Goal: Navigation & Orientation: Find specific page/section

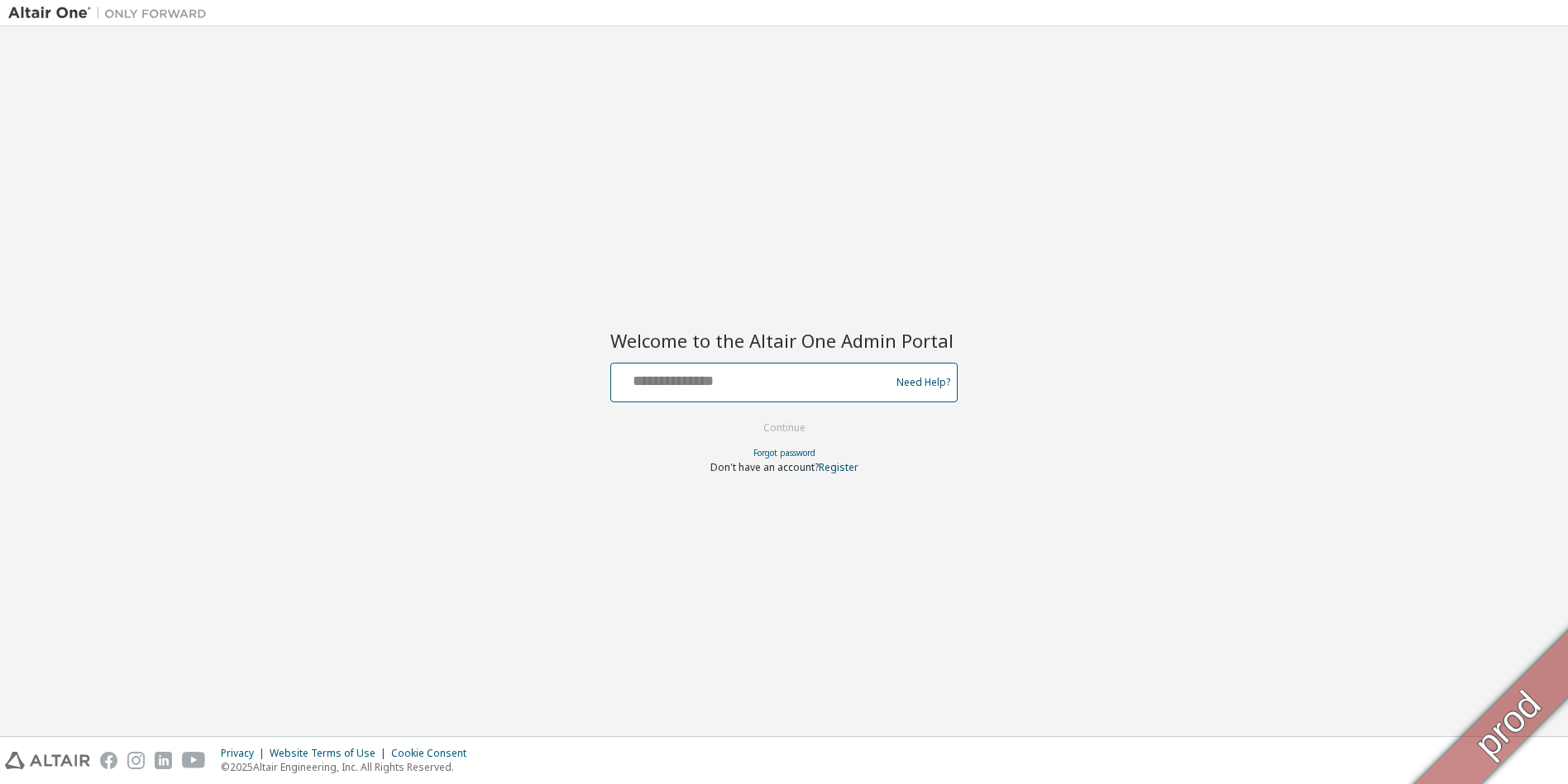
click at [743, 379] on input "text" at bounding box center [753, 379] width 270 height 24
type input "**********"
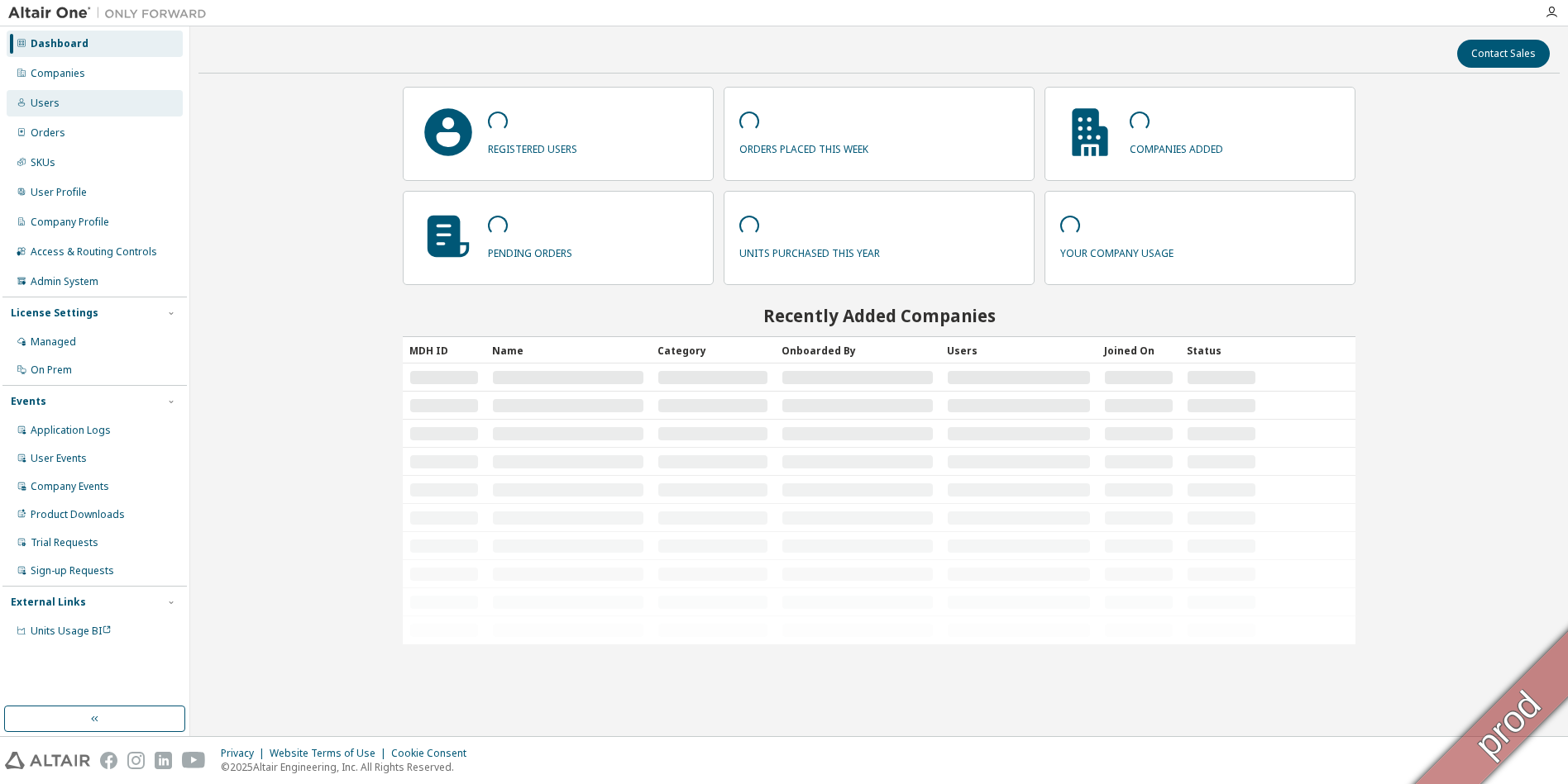
click at [49, 104] on div "Users" at bounding box center [45, 104] width 29 height 13
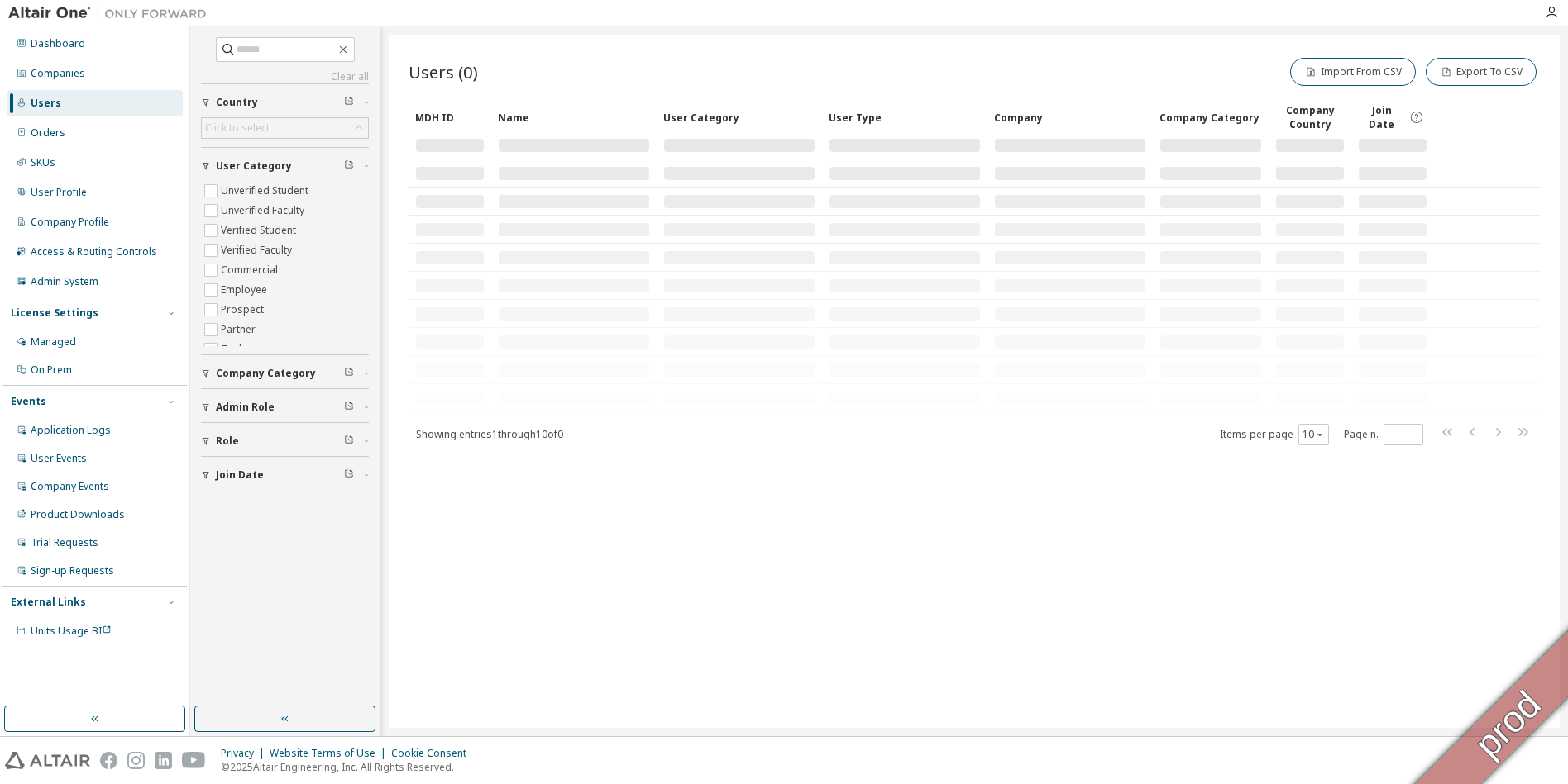
click at [296, 403] on div "Admin Role" at bounding box center [290, 408] width 148 height 13
click at [238, 511] on label "Sales Admin" at bounding box center [251, 512] width 62 height 20
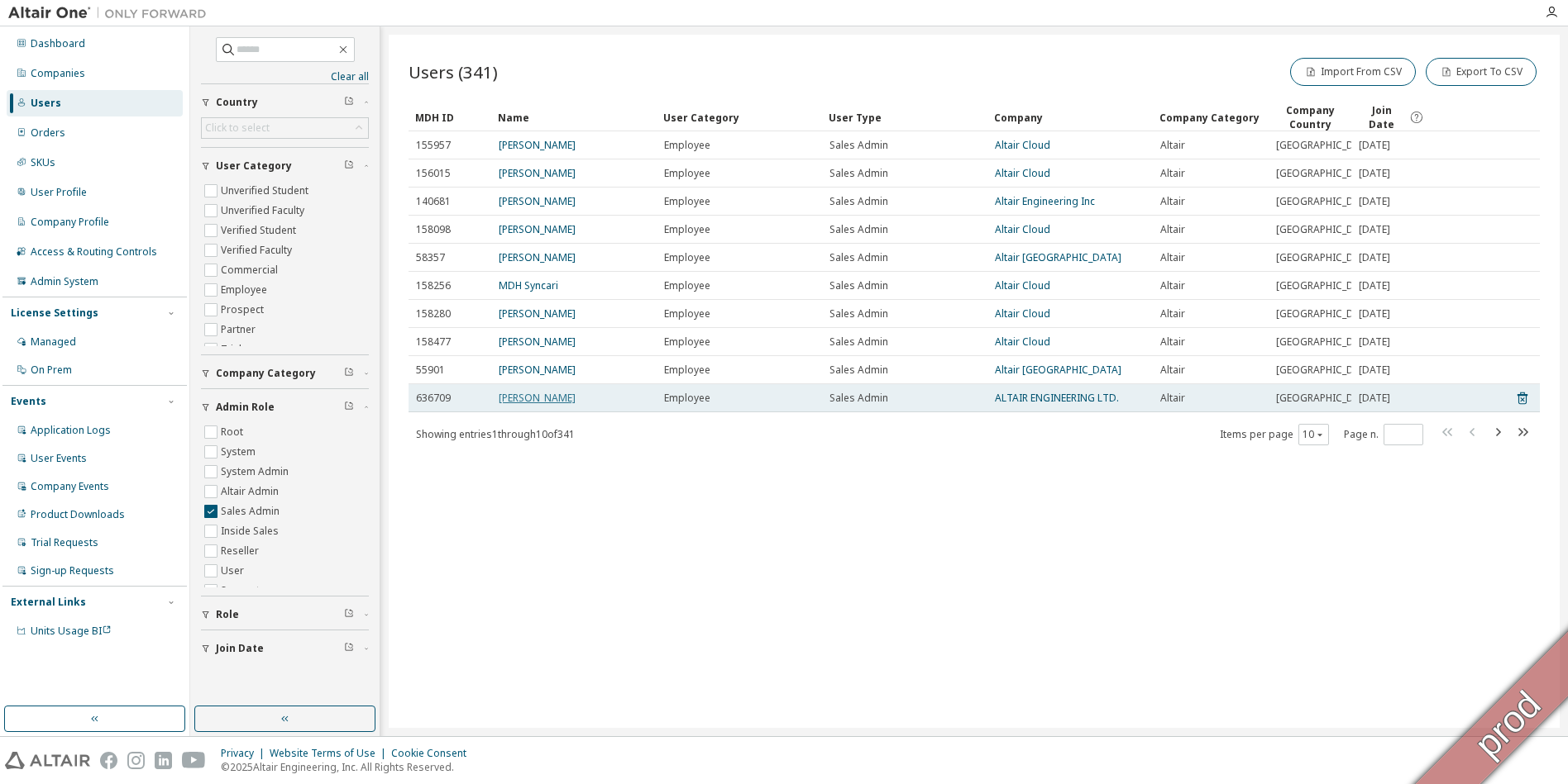
click at [553, 405] on link "Tomomi Shingo" at bounding box center [537, 397] width 77 height 14
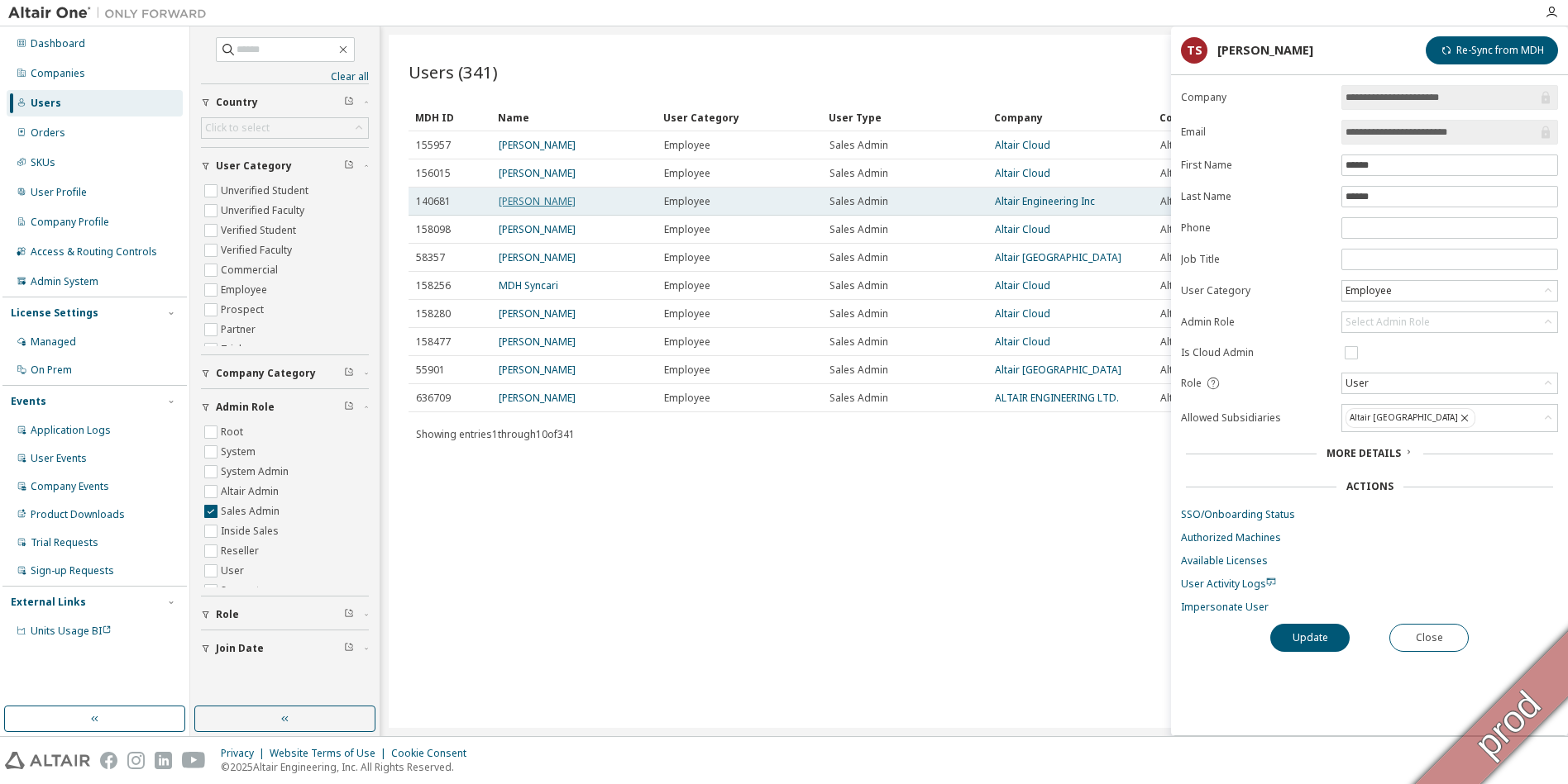
click at [527, 209] on link "Richard Kolk" at bounding box center [537, 201] width 77 height 14
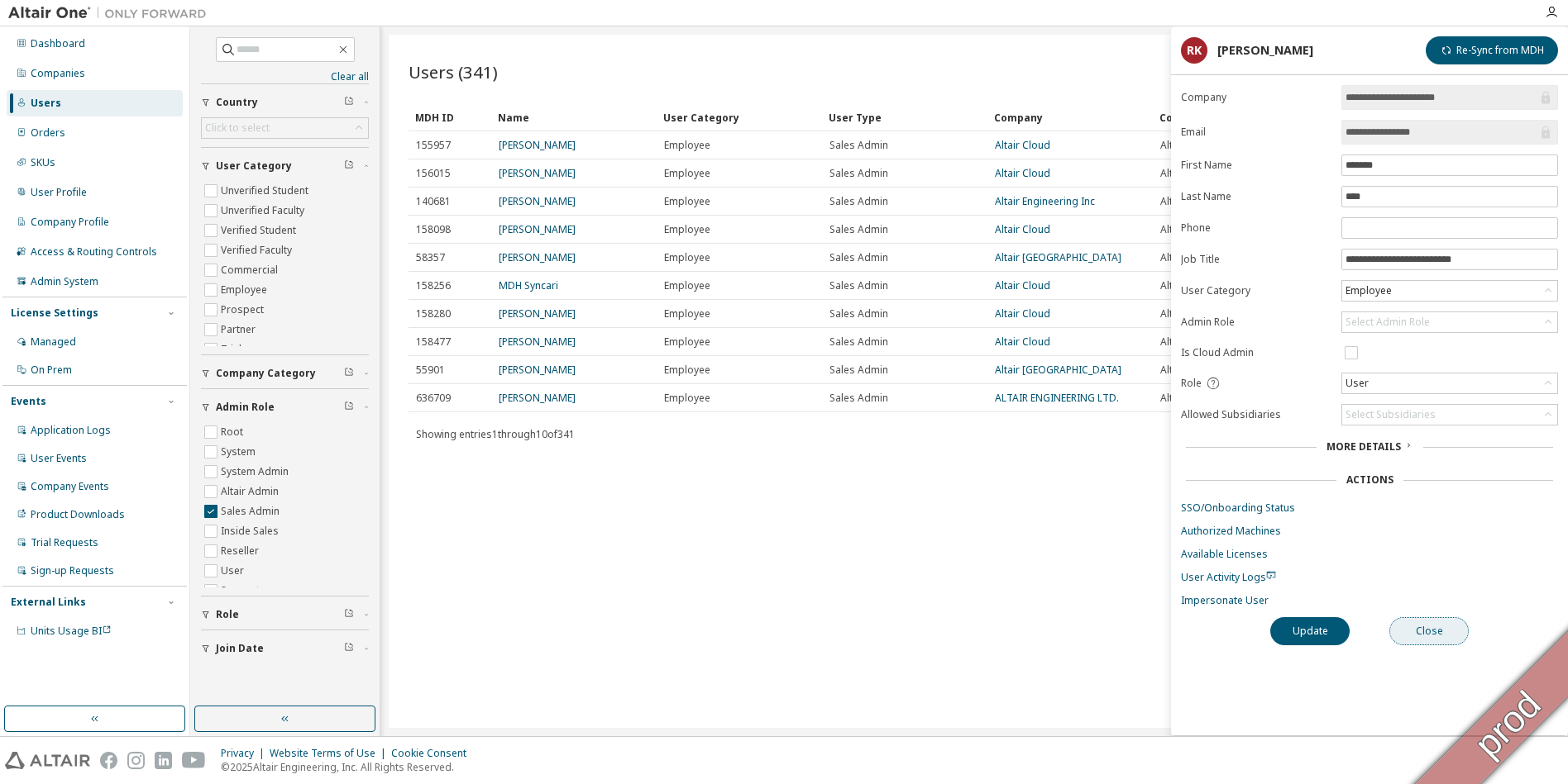
click at [1414, 640] on button "Close" at bounding box center [1429, 631] width 79 height 28
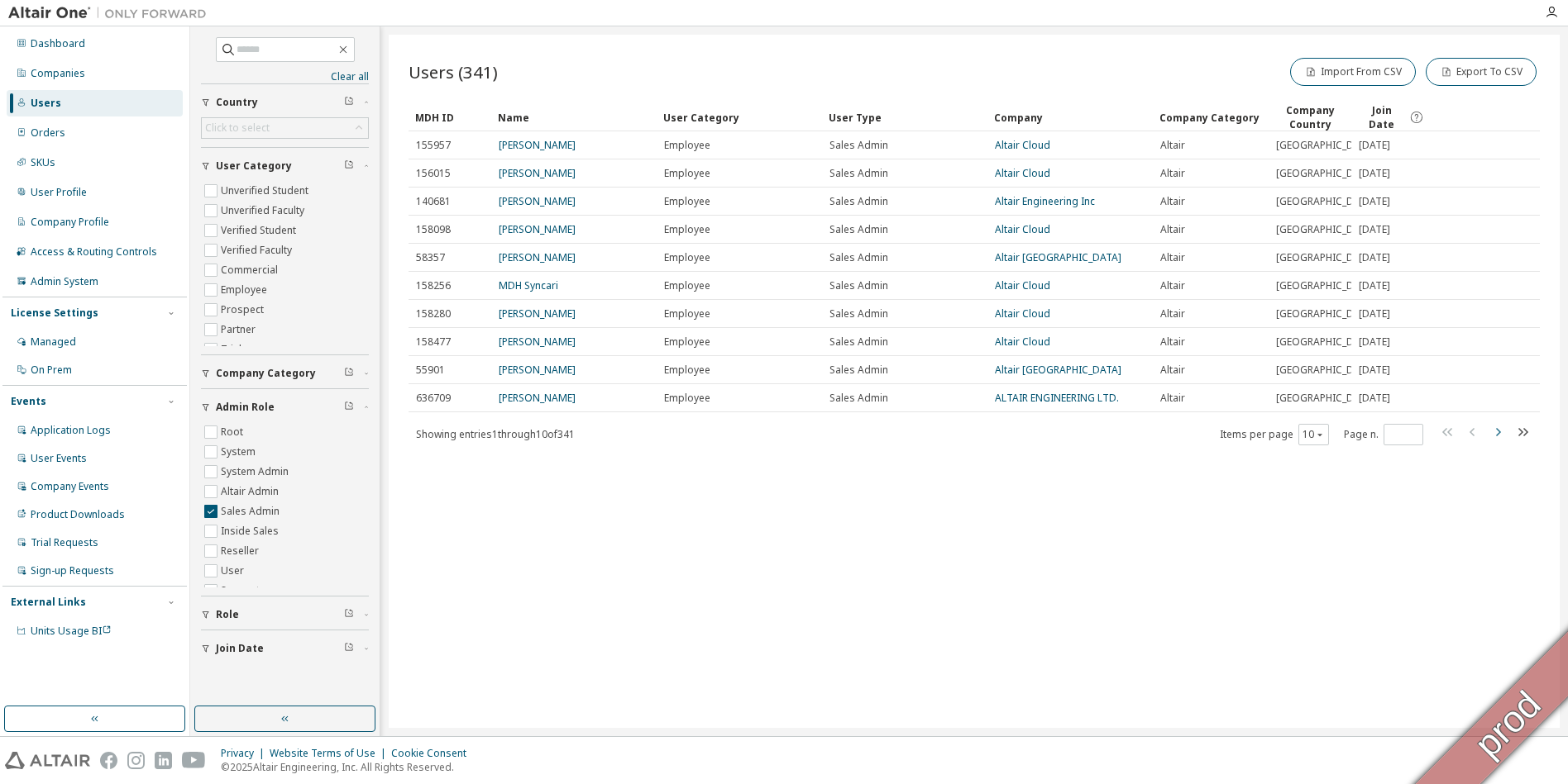
click at [1499, 443] on icon "button" at bounding box center [1498, 432] width 20 height 20
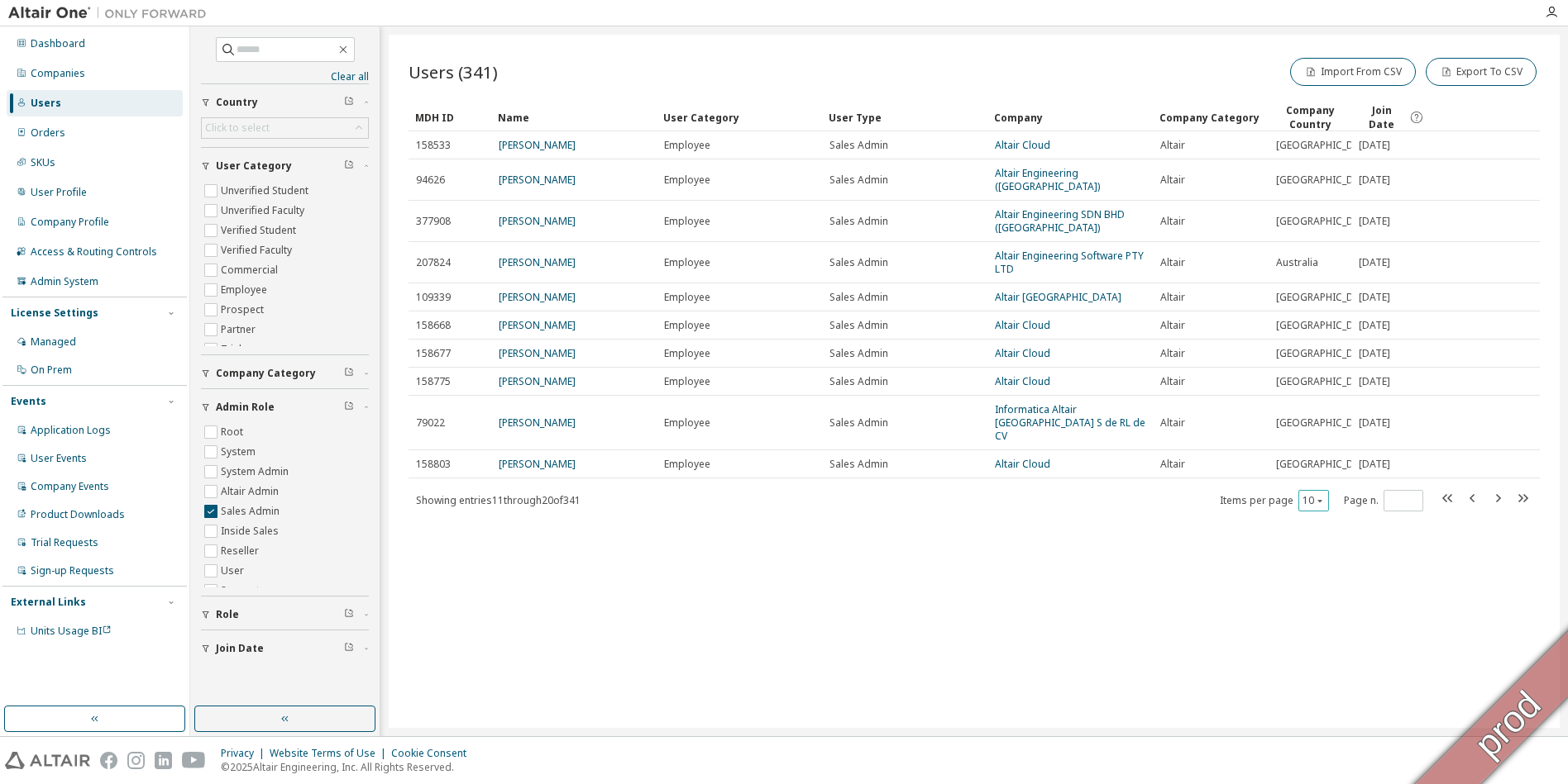
click at [1311, 508] on button "10" at bounding box center [1313, 501] width 22 height 13
click at [1333, 604] on div "30" at bounding box center [1364, 602] width 132 height 20
type input "*"
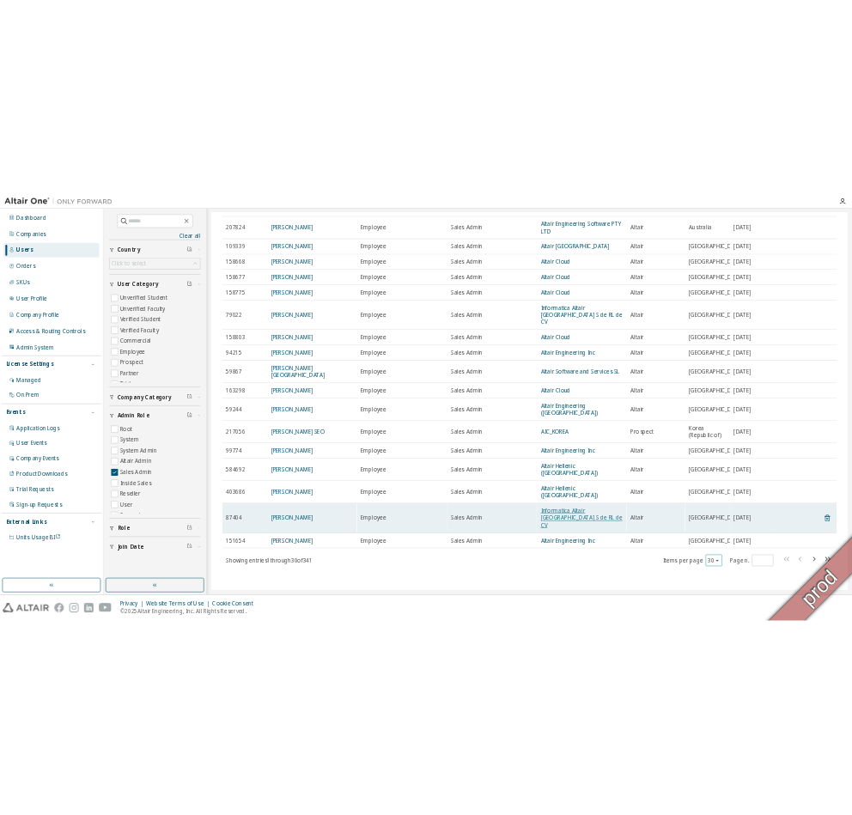
scroll to position [625, 0]
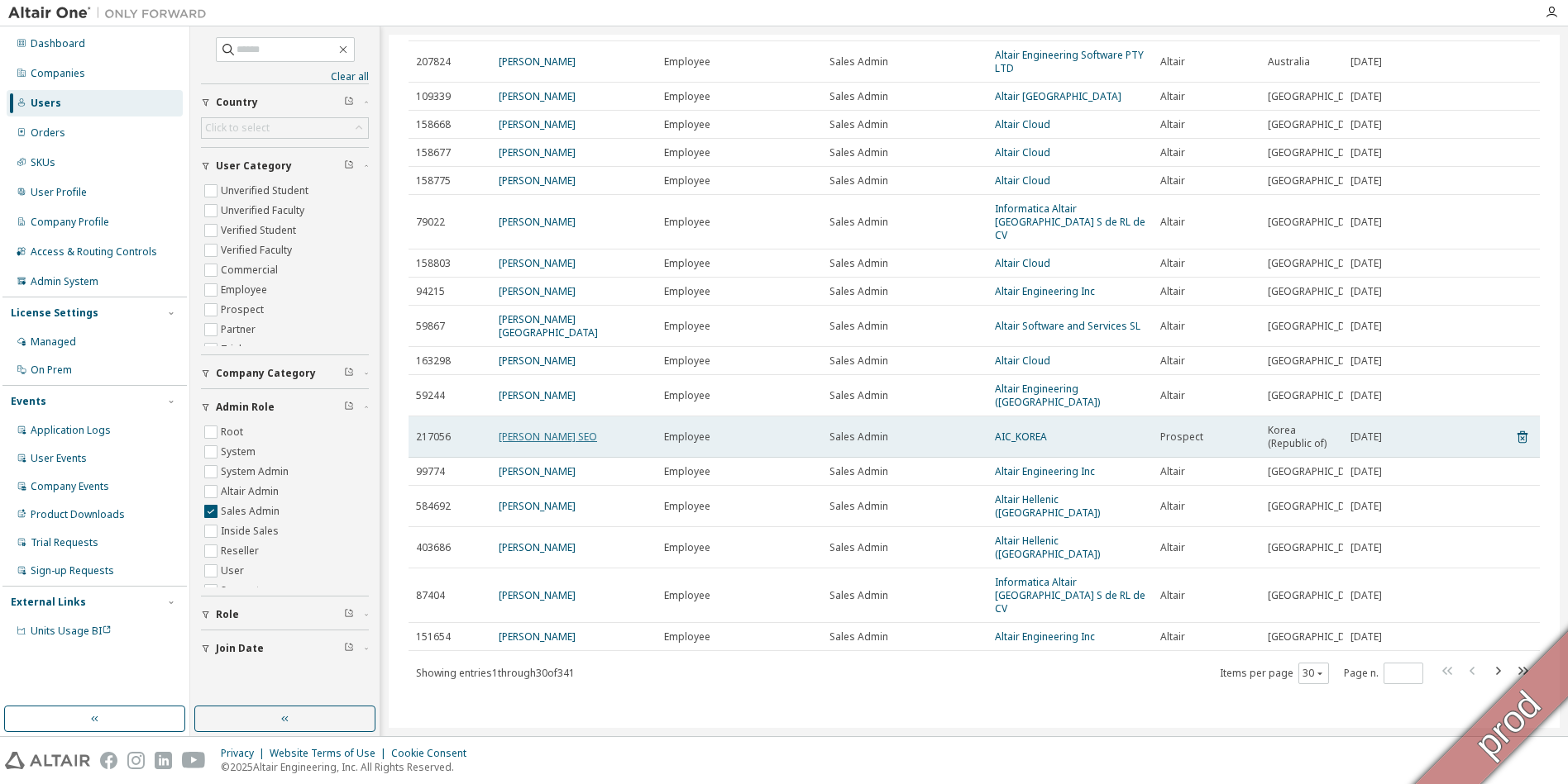
click at [526, 443] on link "DAYE SEO" at bounding box center [548, 437] width 98 height 14
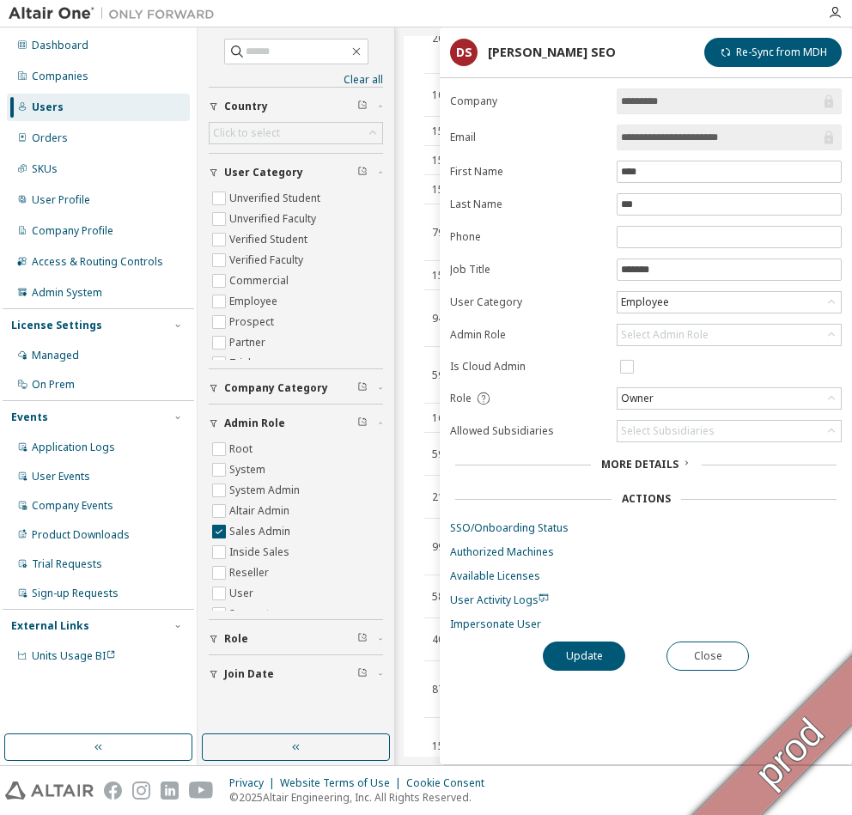
scroll to position [613, 0]
click at [32, 104] on div "Users" at bounding box center [98, 107] width 183 height 27
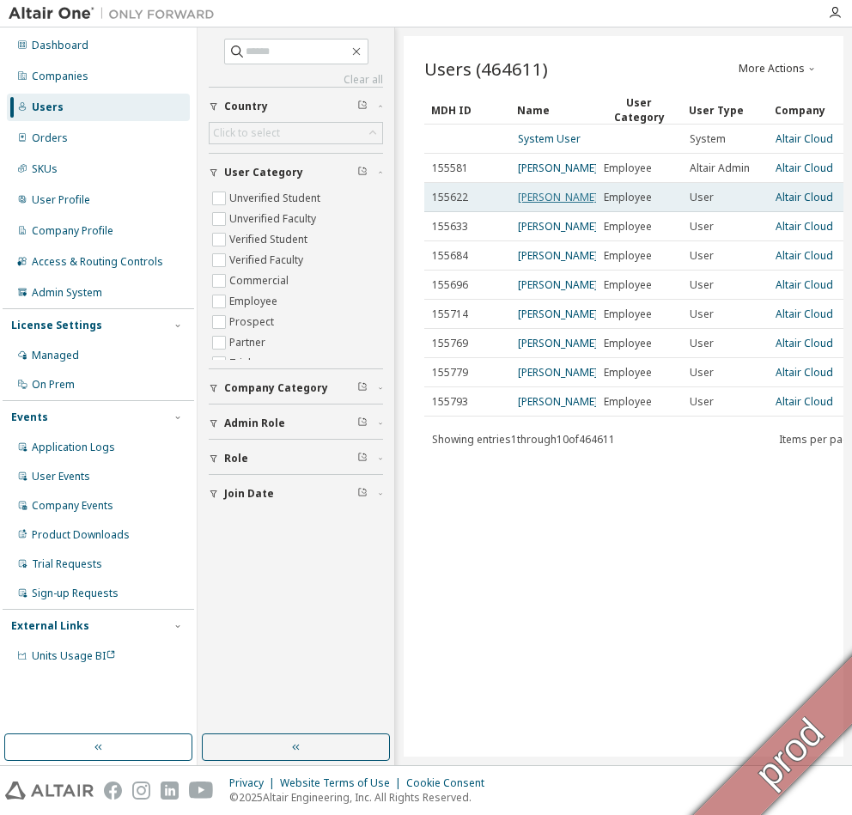
click at [552, 205] on link "Claudio Santia" at bounding box center [558, 197] width 80 height 15
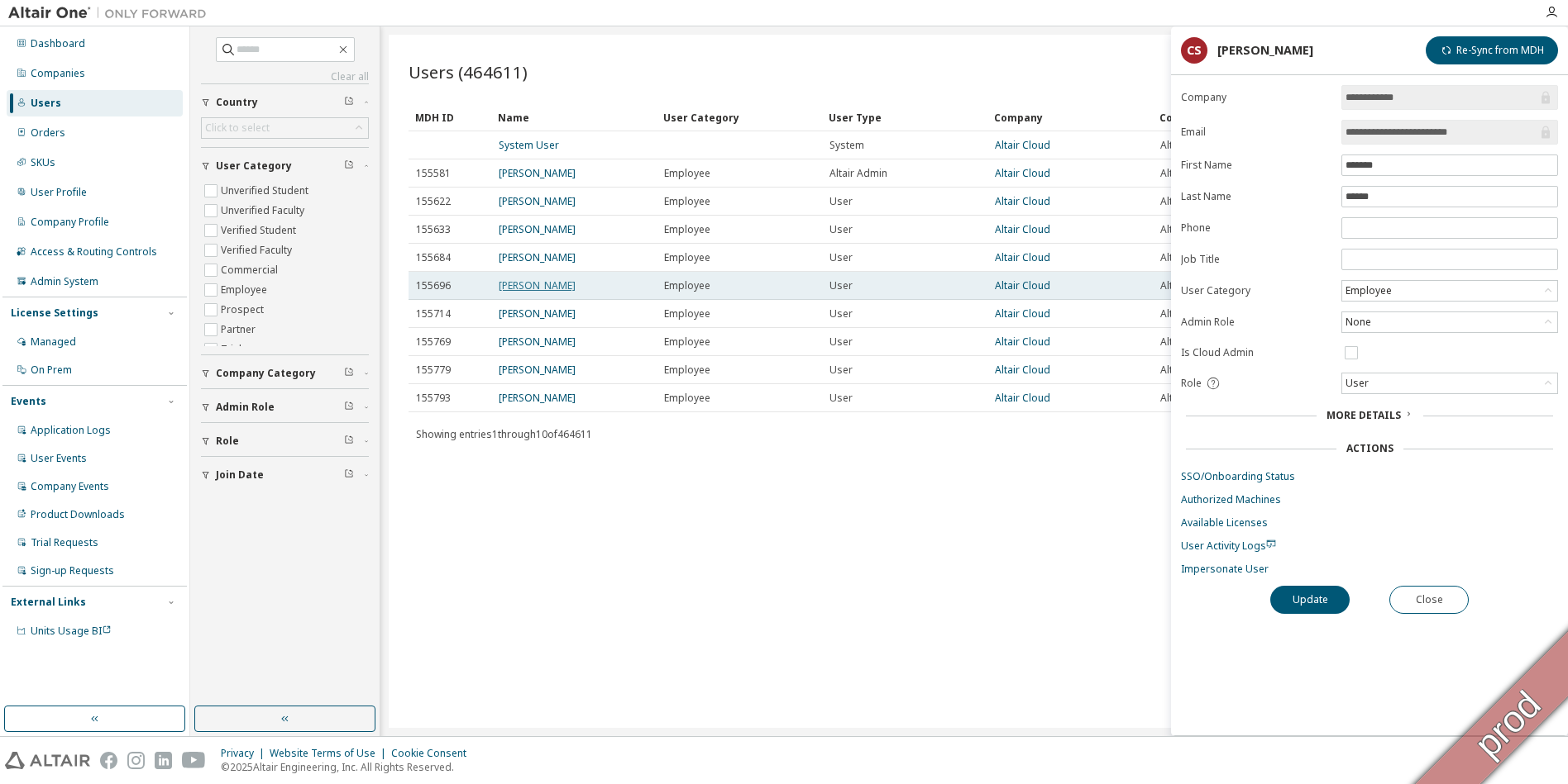
click at [566, 292] on link "Panagiotis Follas" at bounding box center [537, 286] width 77 height 14
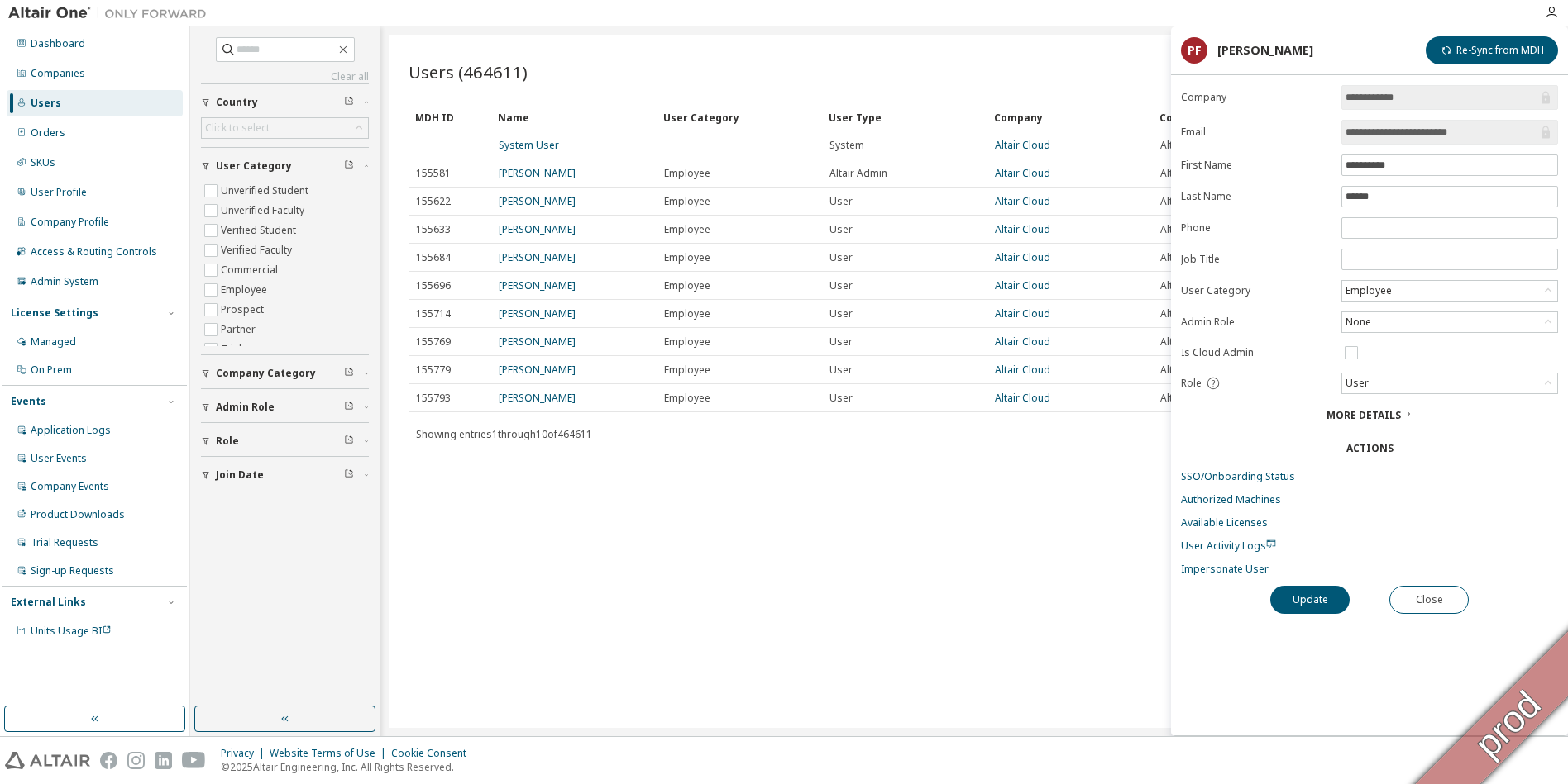
click at [262, 377] on span "Company Category" at bounding box center [266, 374] width 100 height 13
drag, startPoint x: 236, startPoint y: 373, endPoint x: 246, endPoint y: 408, distance: 36.4
click at [236, 374] on span "Company Category" at bounding box center [266, 374] width 100 height 13
click at [248, 411] on span "Admin Role" at bounding box center [244, 408] width 59 height 13
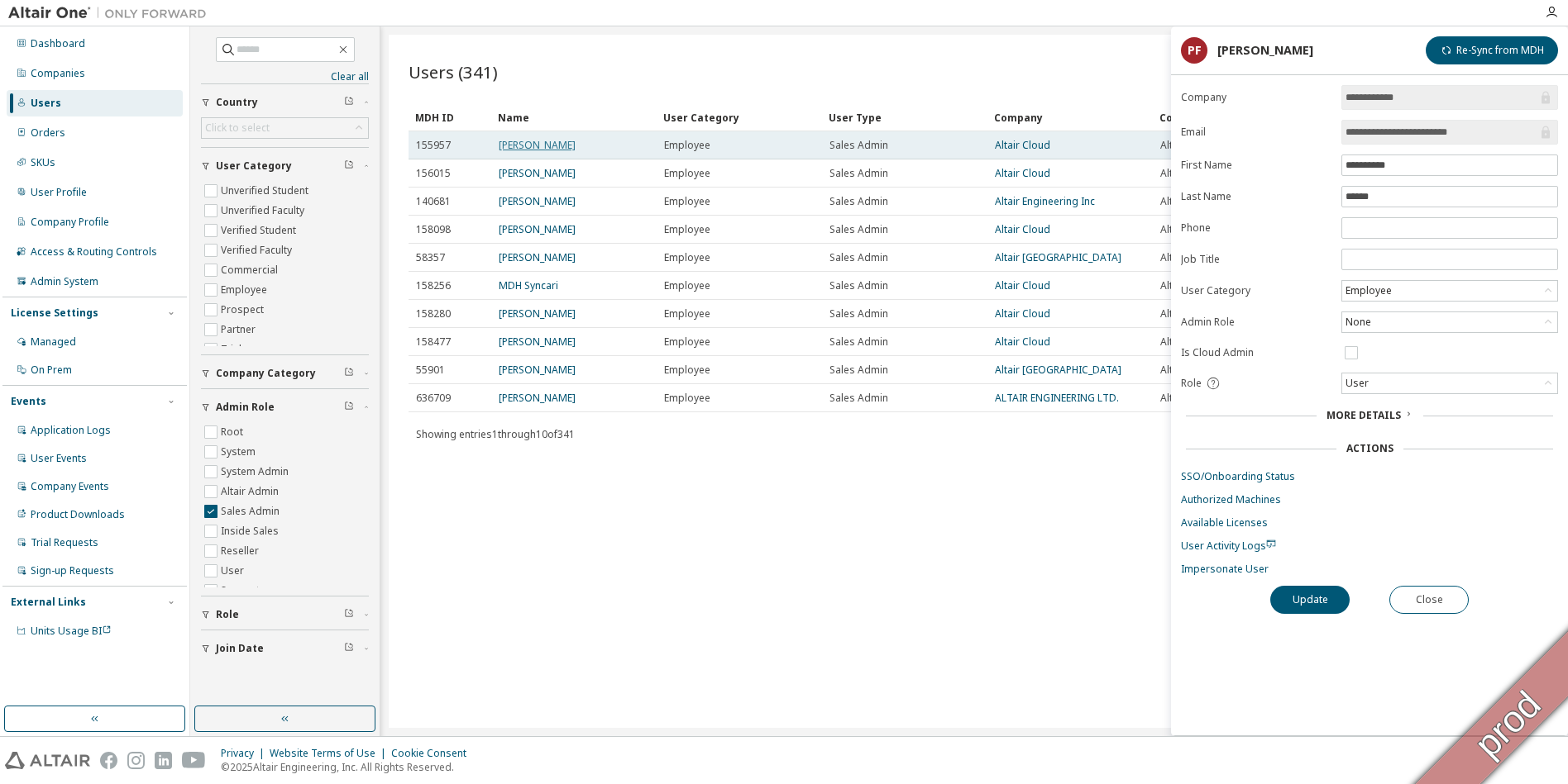
click at [534, 152] on link "Prabhu Gnanasekaran" at bounding box center [537, 144] width 77 height 14
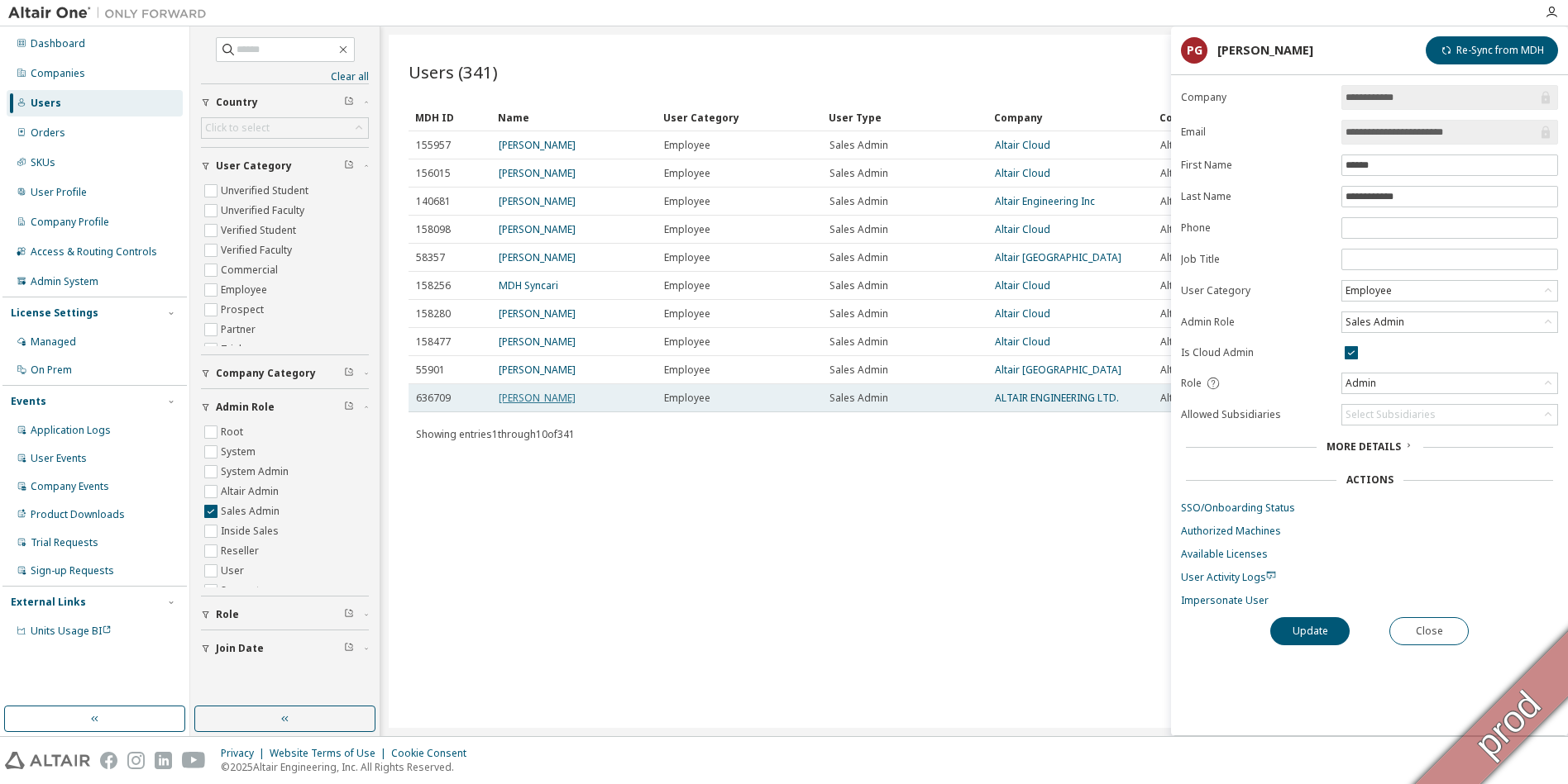
click at [527, 405] on link "Tomomi Shingo" at bounding box center [537, 397] width 77 height 14
click at [820, 405] on link "ALTAIR ENGINEERING LTD." at bounding box center [1057, 397] width 124 height 14
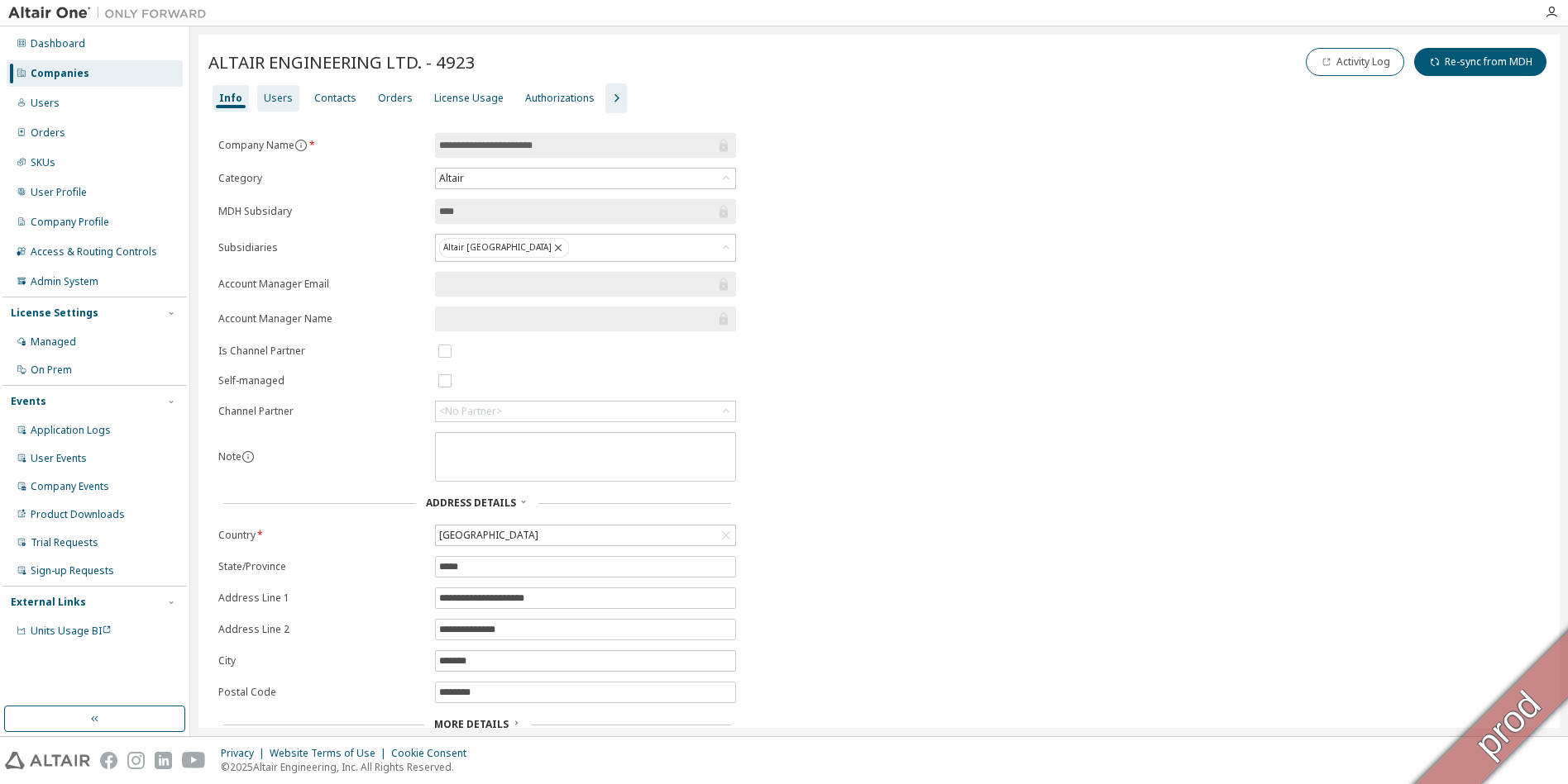
click at [274, 106] on div "Users" at bounding box center [278, 98] width 42 height 26
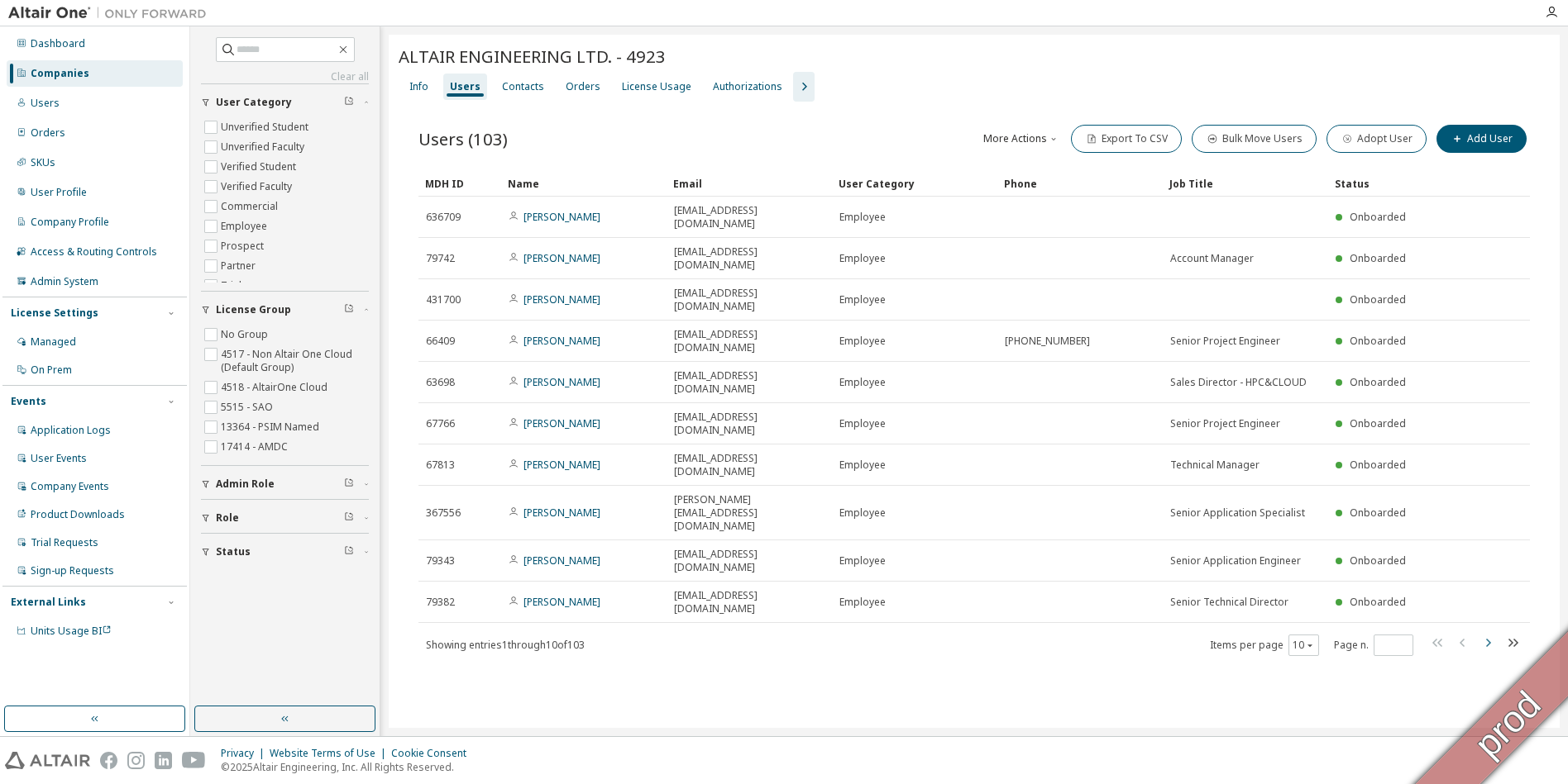
click at [820, 633] on icon "button" at bounding box center [1487, 643] width 20 height 20
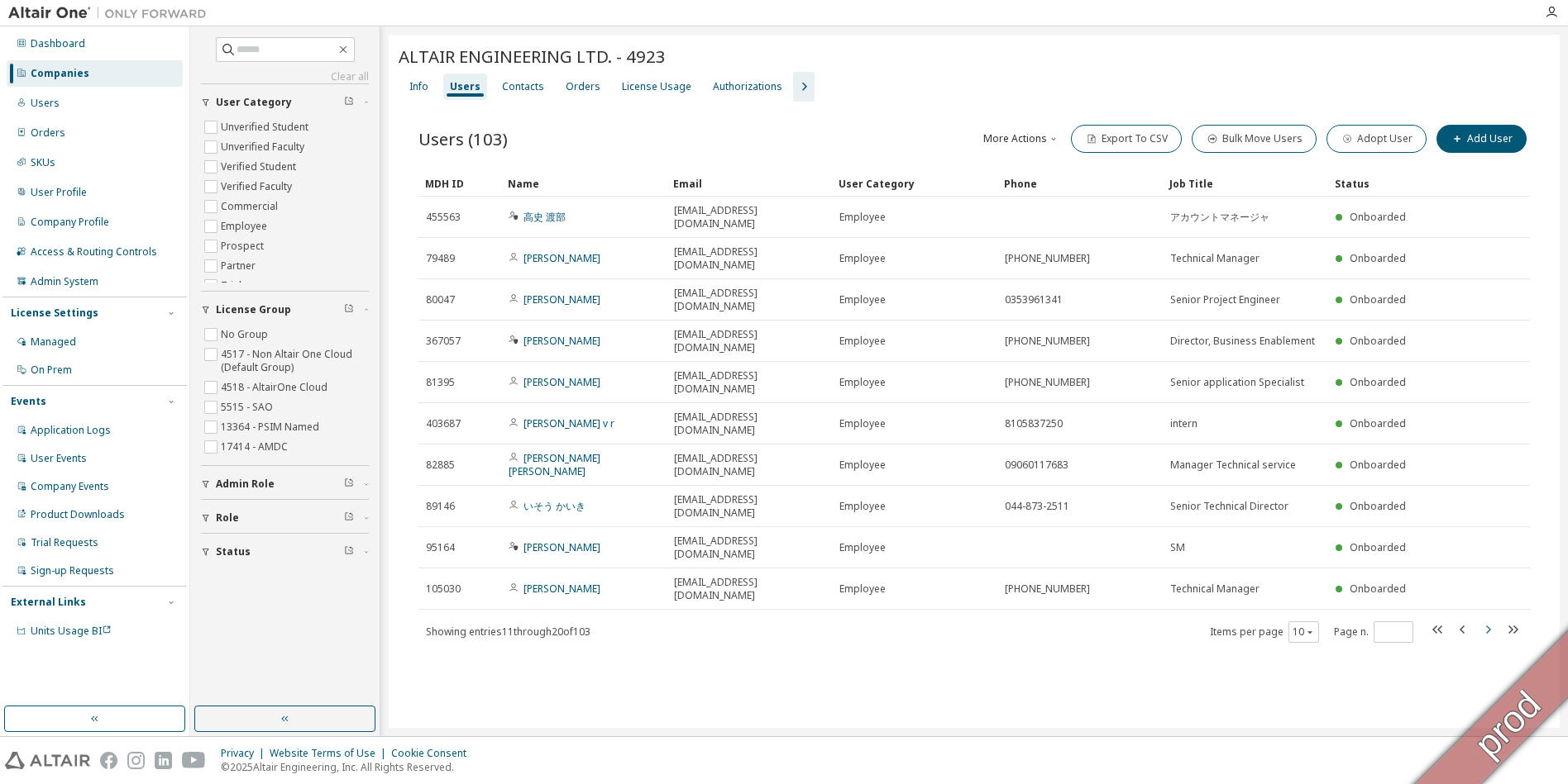
click at [820, 620] on icon "button" at bounding box center [1487, 629] width 20 height 20
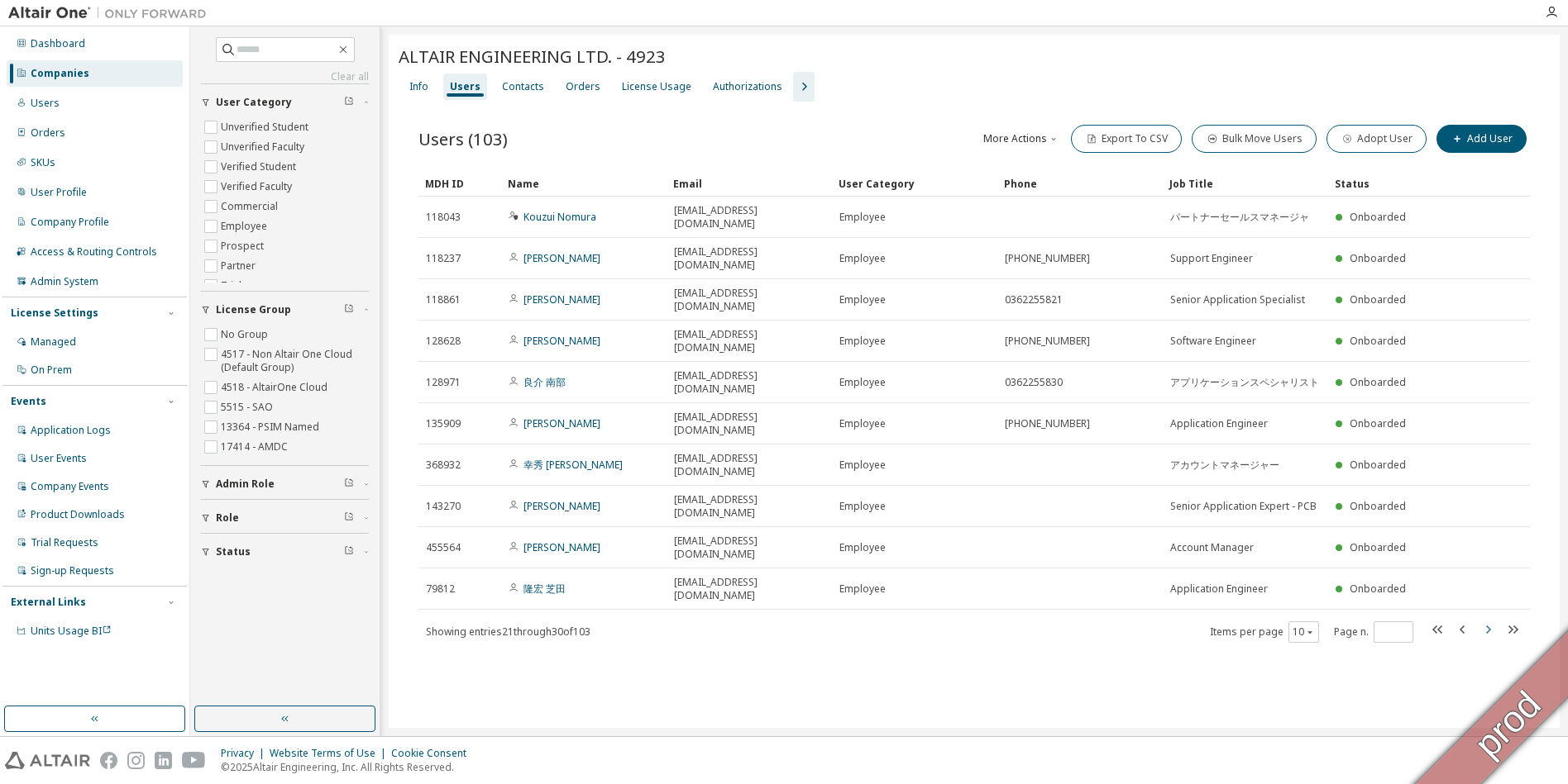
click at [820, 620] on icon "button" at bounding box center [1487, 629] width 20 height 20
type input "*"
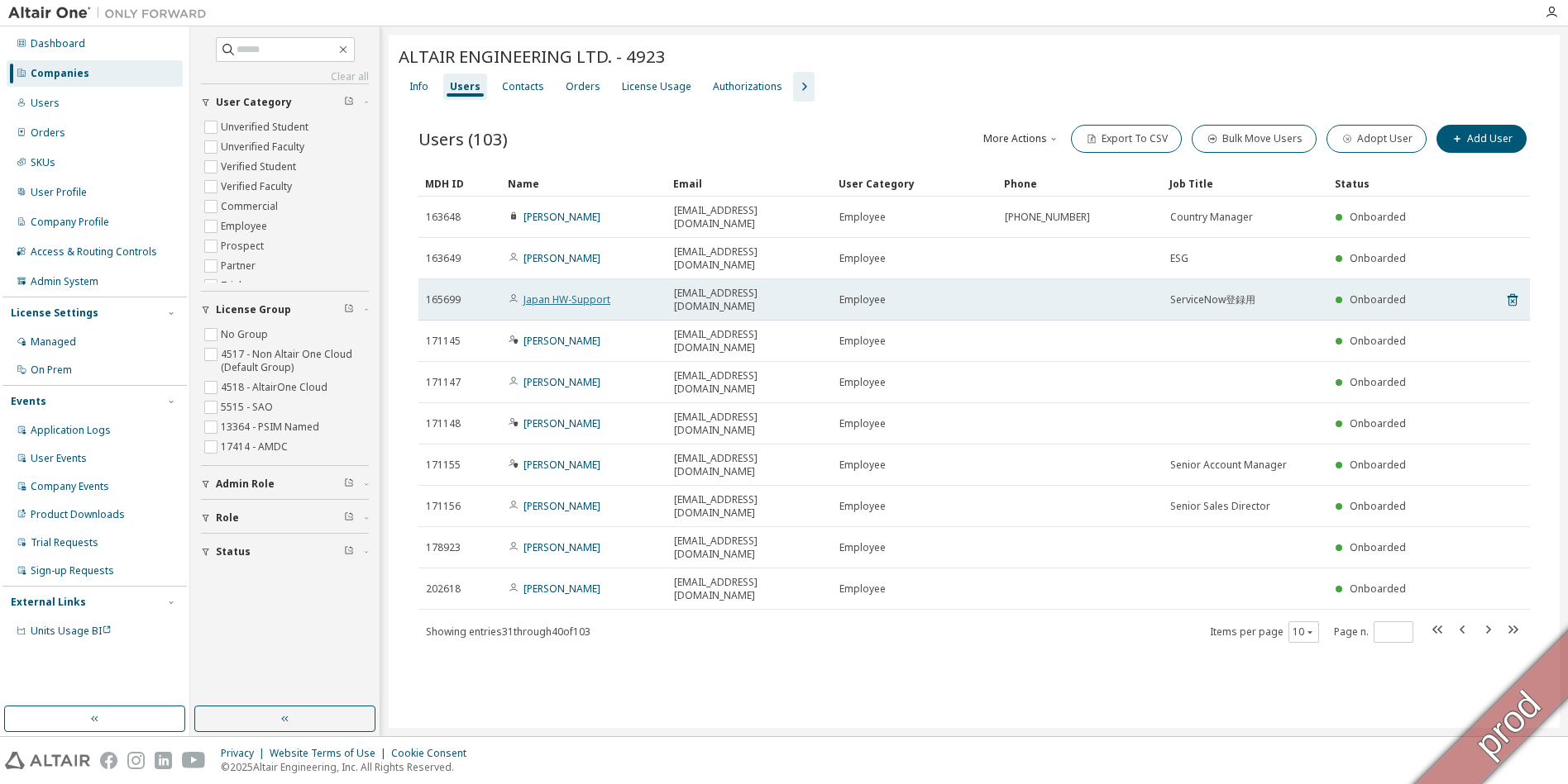
click at [574, 292] on link "Japan HW-Support" at bounding box center [567, 299] width 87 height 14
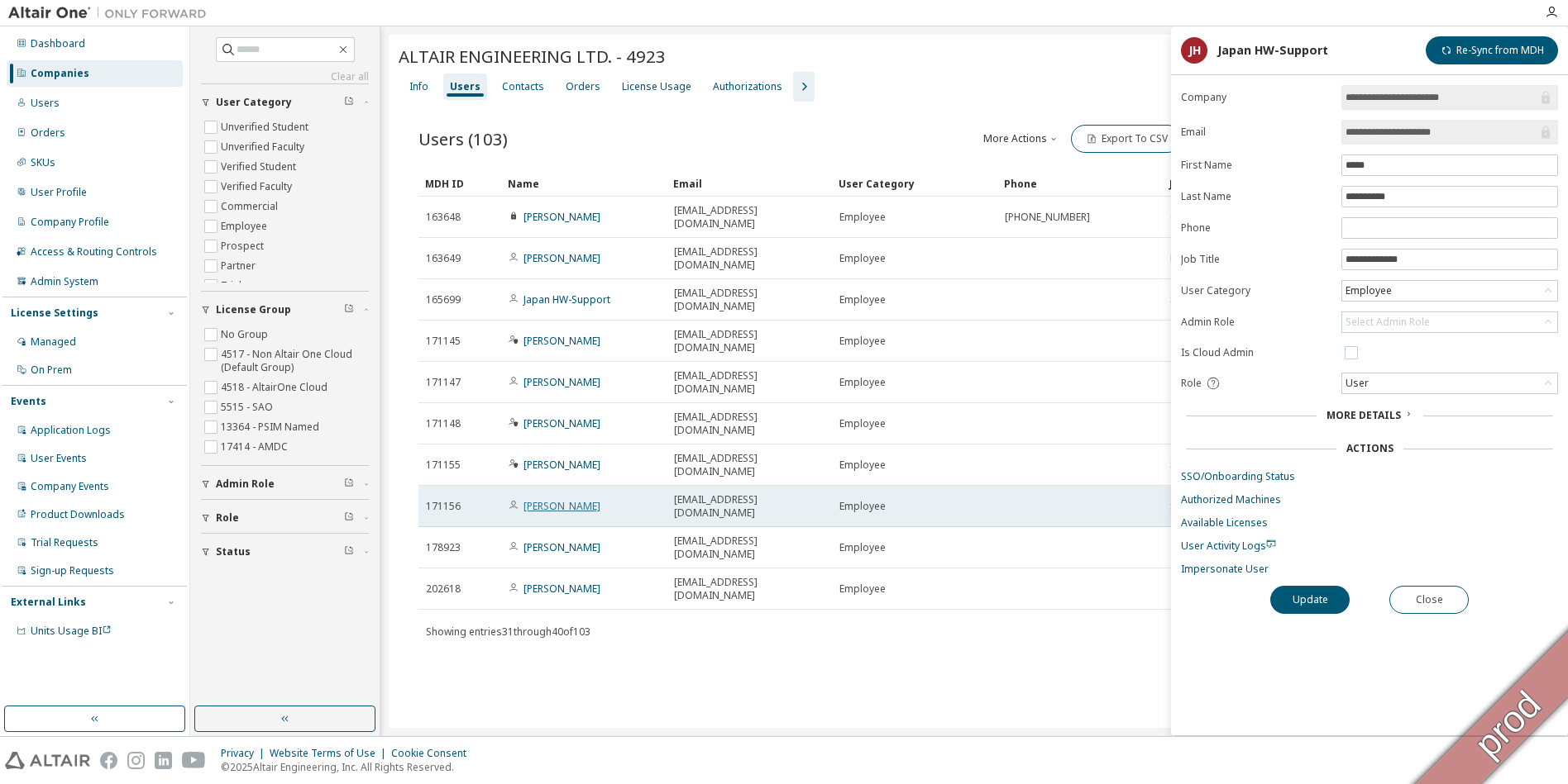
click at [555, 499] on link "Koji Mori" at bounding box center [562, 506] width 77 height 14
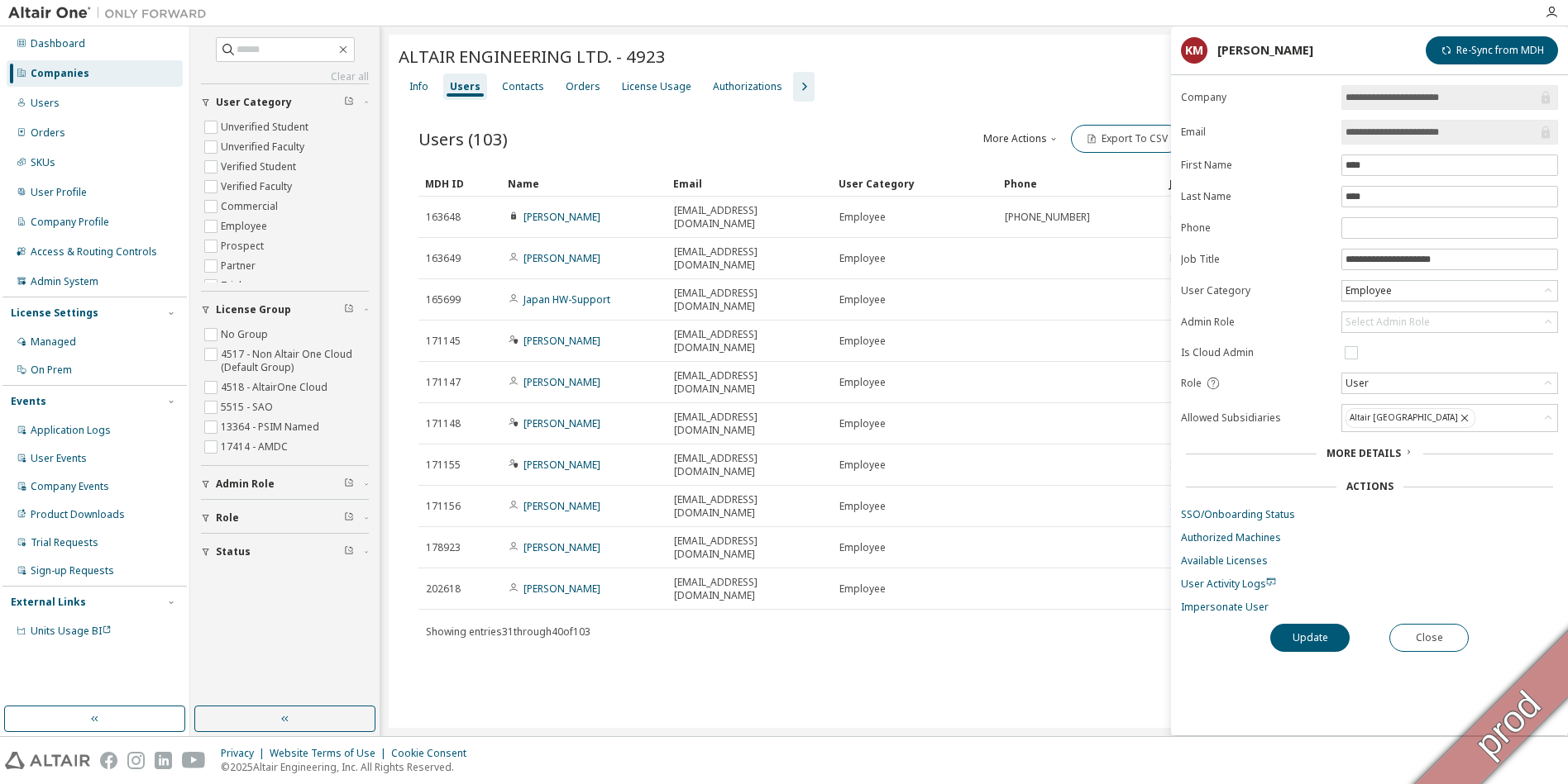
click at [49, 77] on div "Companies" at bounding box center [60, 74] width 59 height 13
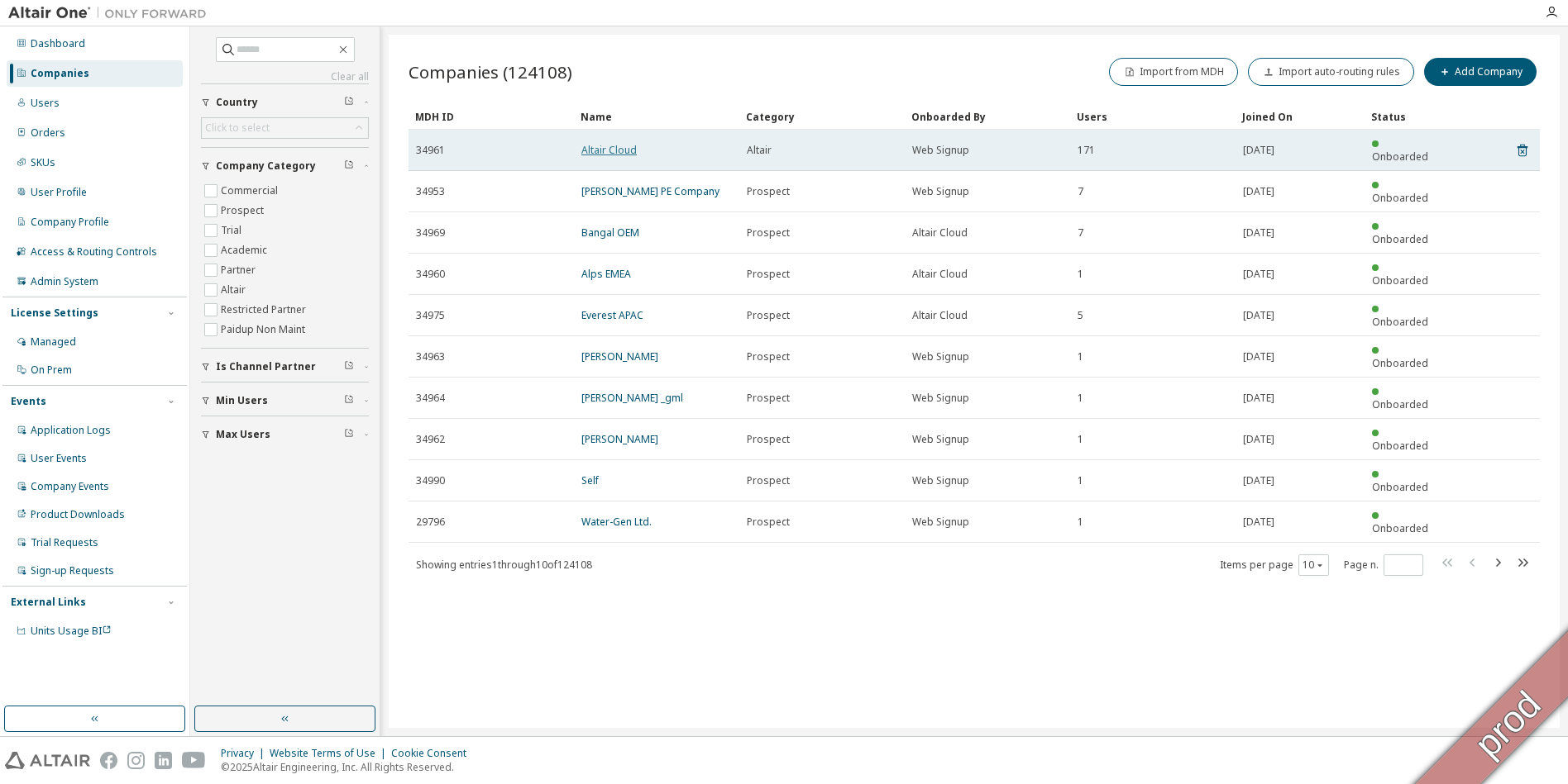
click at [609, 147] on link "Altair Cloud" at bounding box center [609, 150] width 56 height 14
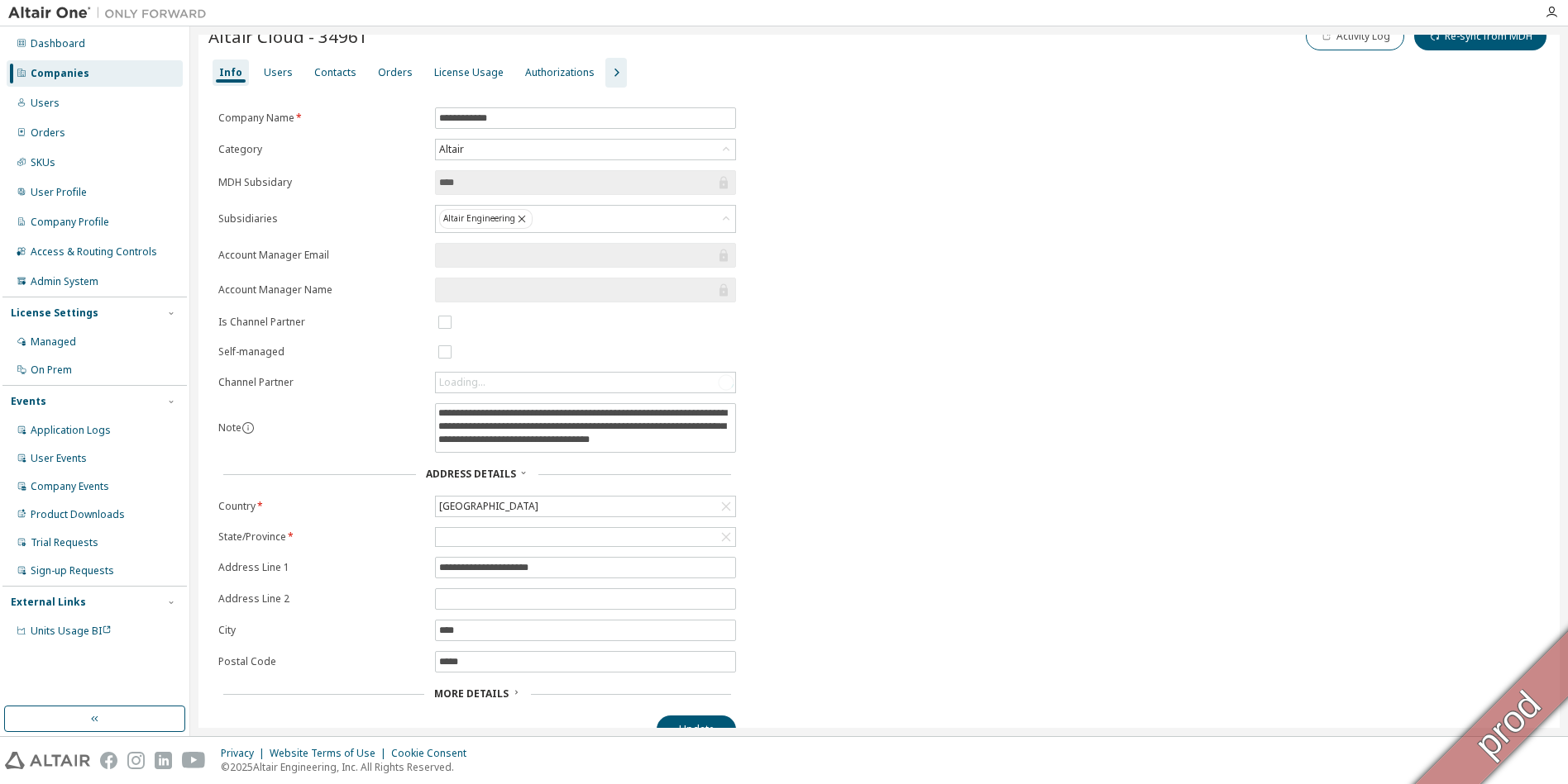
scroll to position [50, 0]
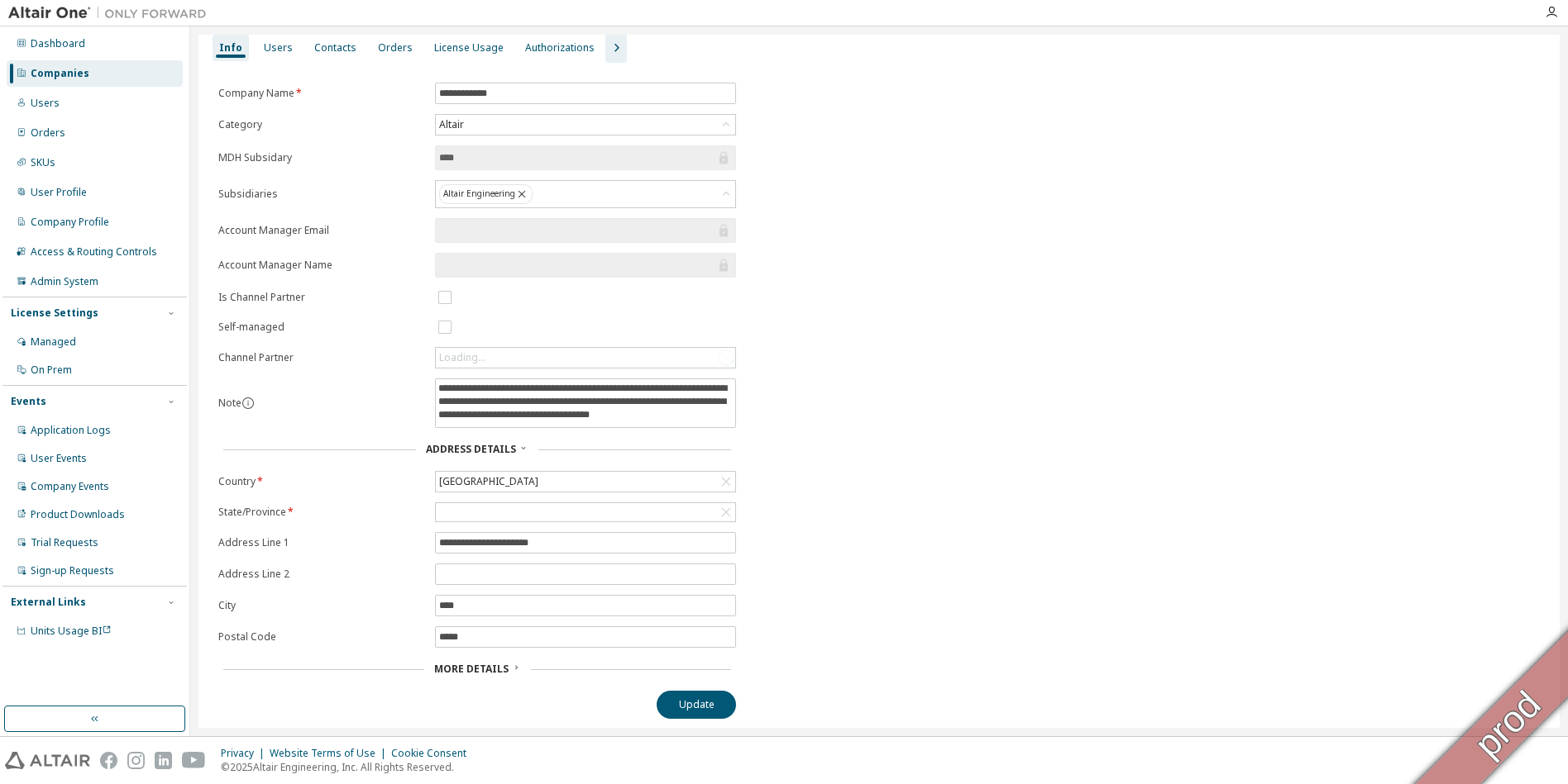
click at [495, 663] on span "More Details" at bounding box center [471, 669] width 74 height 14
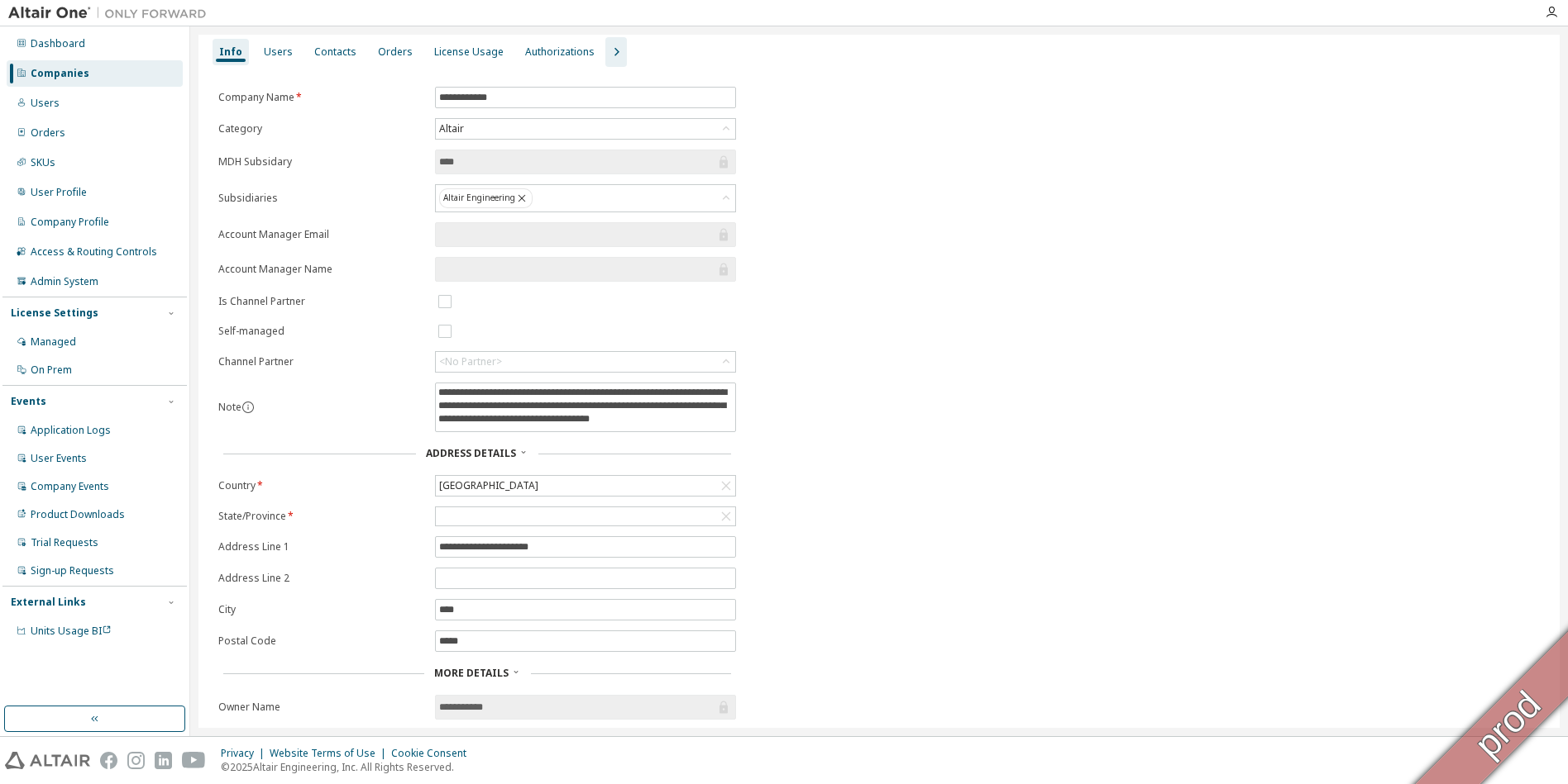
scroll to position [0, 0]
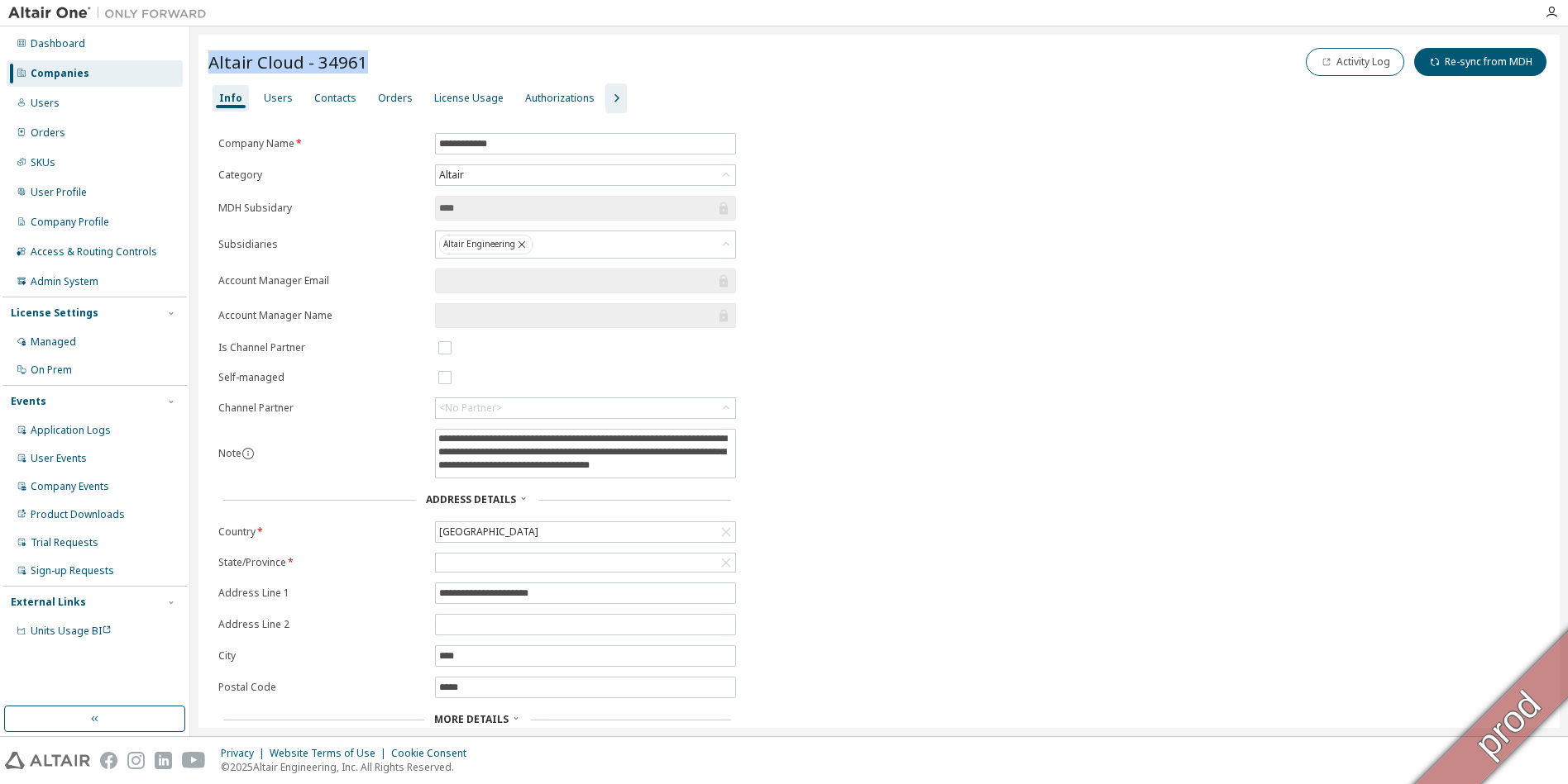
drag, startPoint x: 215, startPoint y: 63, endPoint x: 408, endPoint y: 80, distance: 193.7
click at [408, 80] on div "Altair Cloud - 34961 Activity Log Re-sync from MDH" at bounding box center [880, 63] width 1342 height 38
copy span "Altair Cloud - 34961"
